Goal: Information Seeking & Learning: Compare options

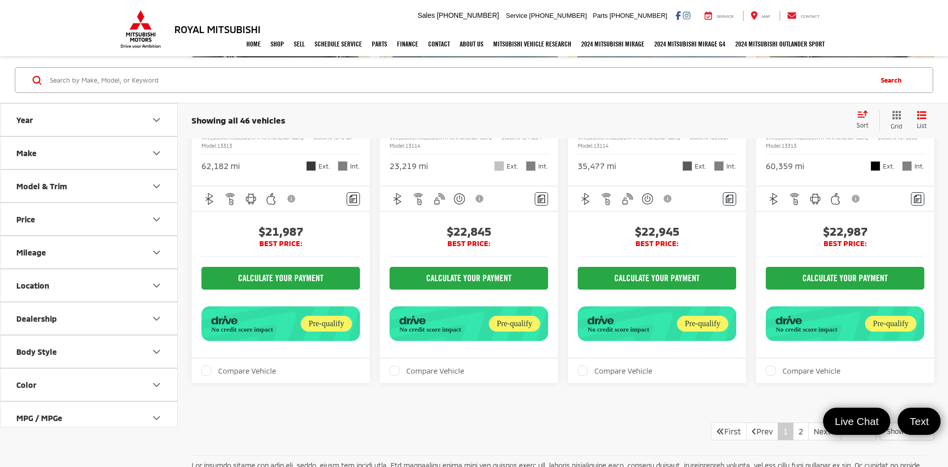
scroll to position [2583, 0]
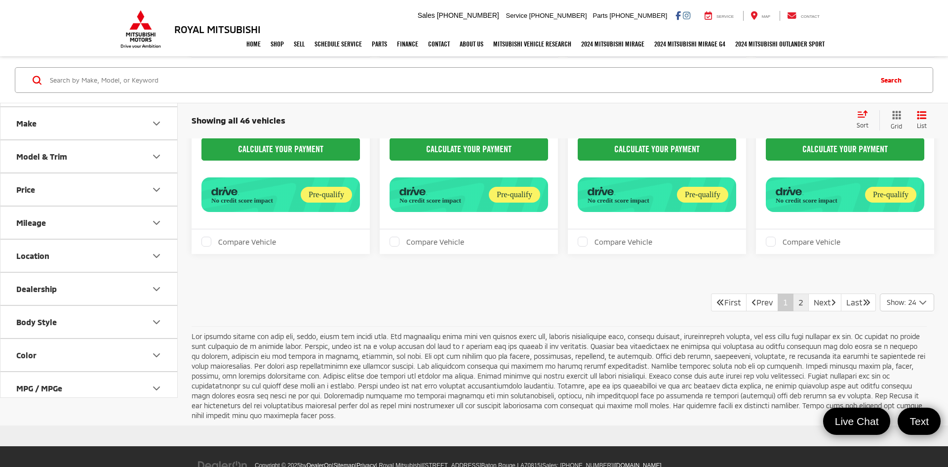
click at [793, 293] on link "2" at bounding box center [801, 302] width 16 height 18
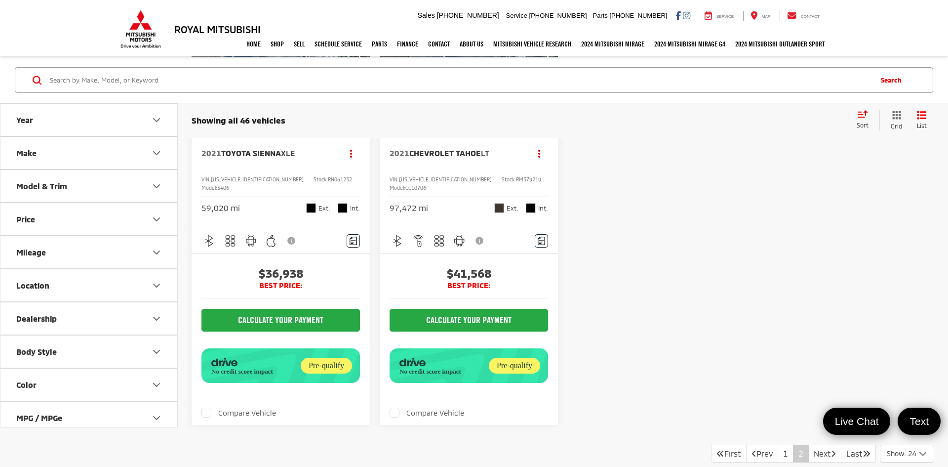
scroll to position [2580, 0]
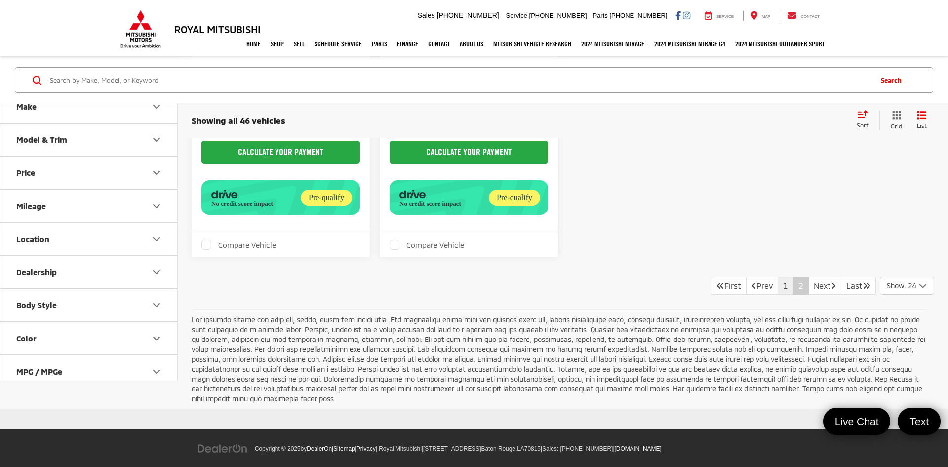
click at [778, 277] on link "1" at bounding box center [786, 286] width 16 height 18
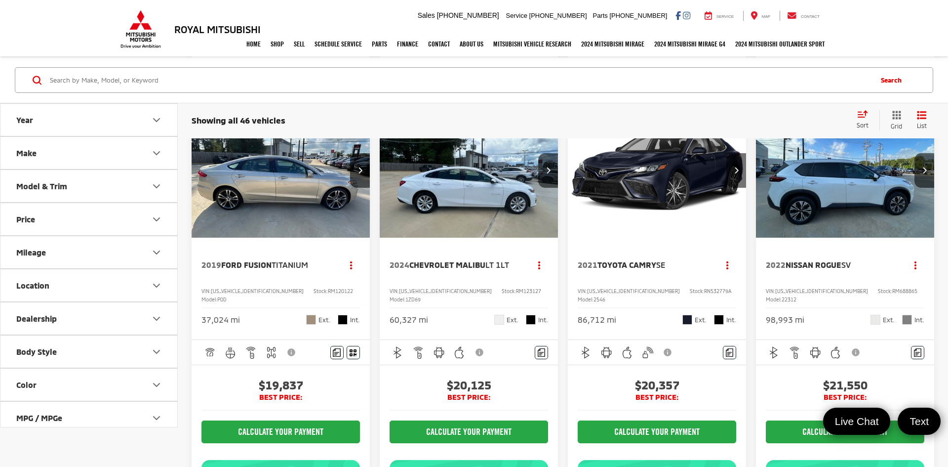
scroll to position [1847, 0]
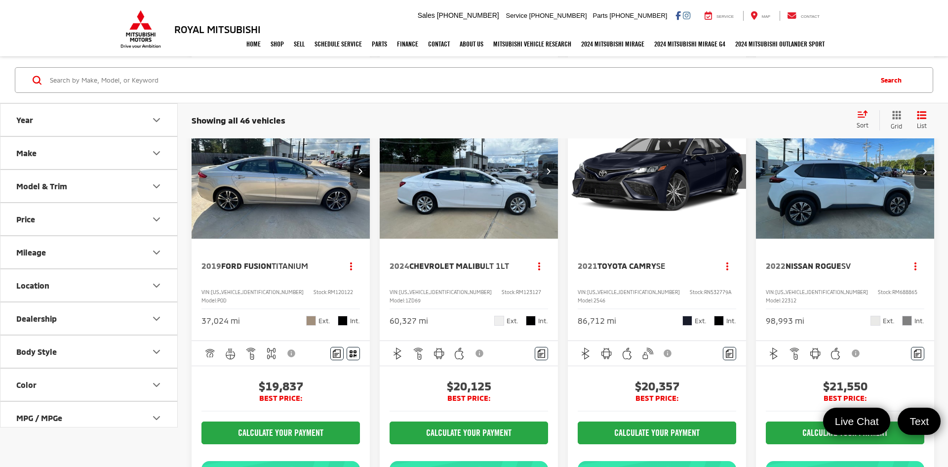
click at [328, 289] on span "RM120122" at bounding box center [340, 292] width 25 height 6
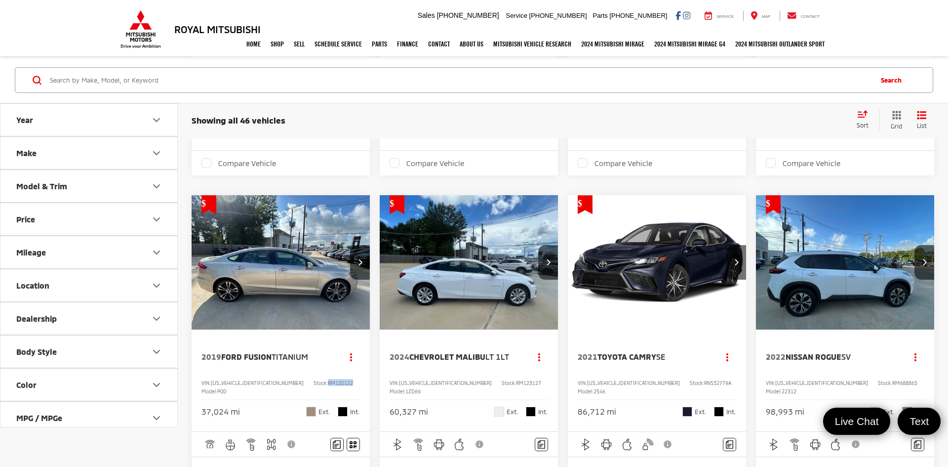
scroll to position [1758, 0]
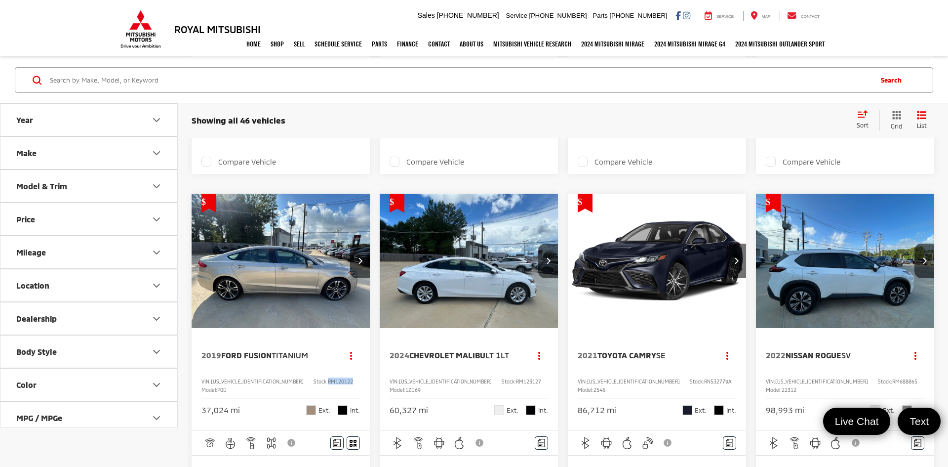
click at [516, 378] on span "RM123127" at bounding box center [528, 381] width 25 height 6
